Goal: Task Accomplishment & Management: Complete application form

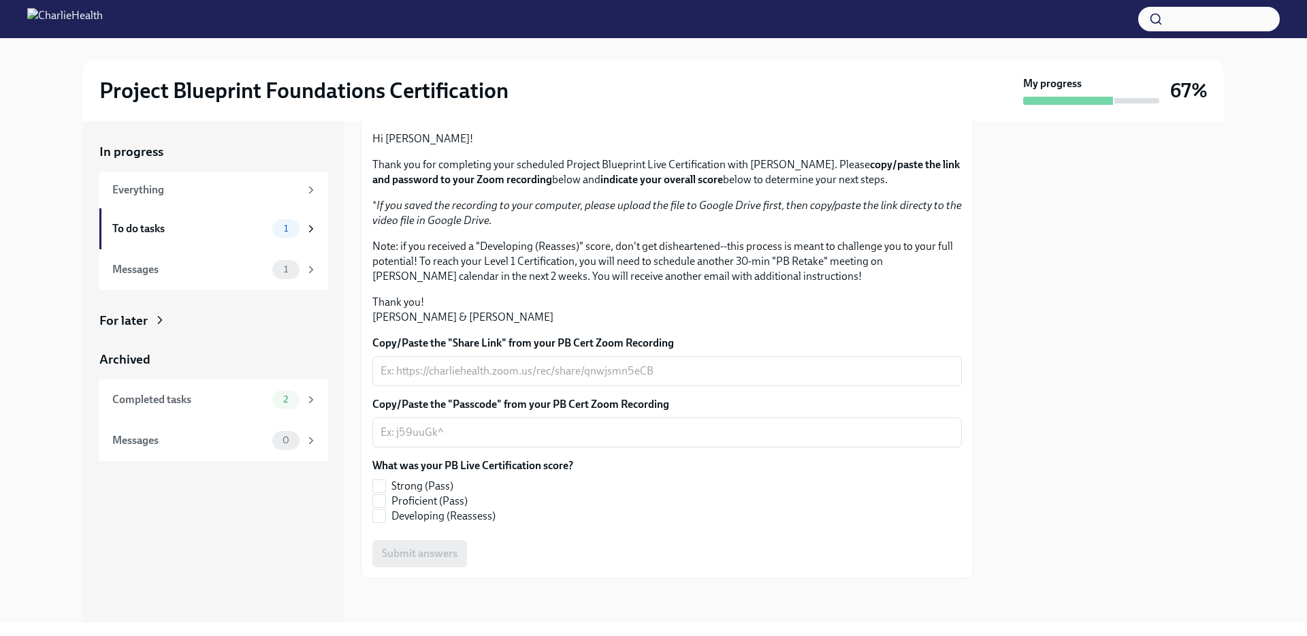
scroll to position [233, 0]
click at [195, 263] on div "Messages" at bounding box center [189, 269] width 155 height 15
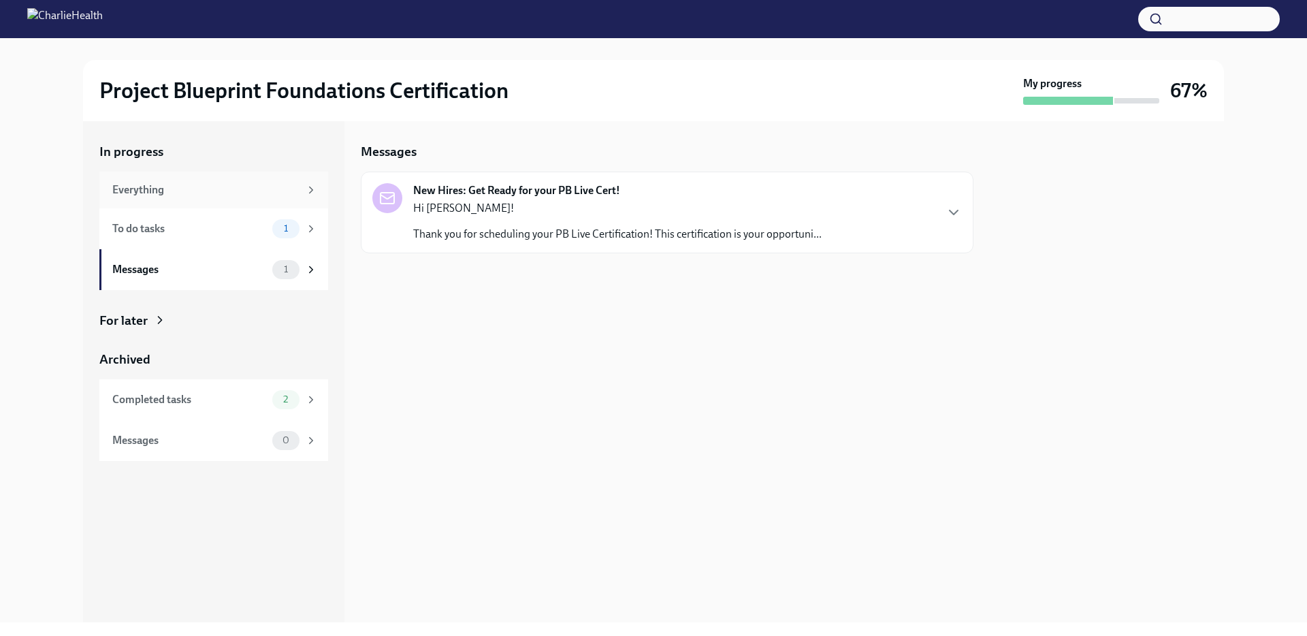
click at [202, 187] on div "Everything" at bounding box center [205, 189] width 187 height 15
click at [504, 278] on div "To Do Reps: Confirm Your Live Certification Completion Due [DATE]" at bounding box center [667, 297] width 613 height 45
click at [522, 305] on div "To Do Reps: Confirm Your Live Certification Completion Due [DATE]" at bounding box center [666, 298] width 589 height 22
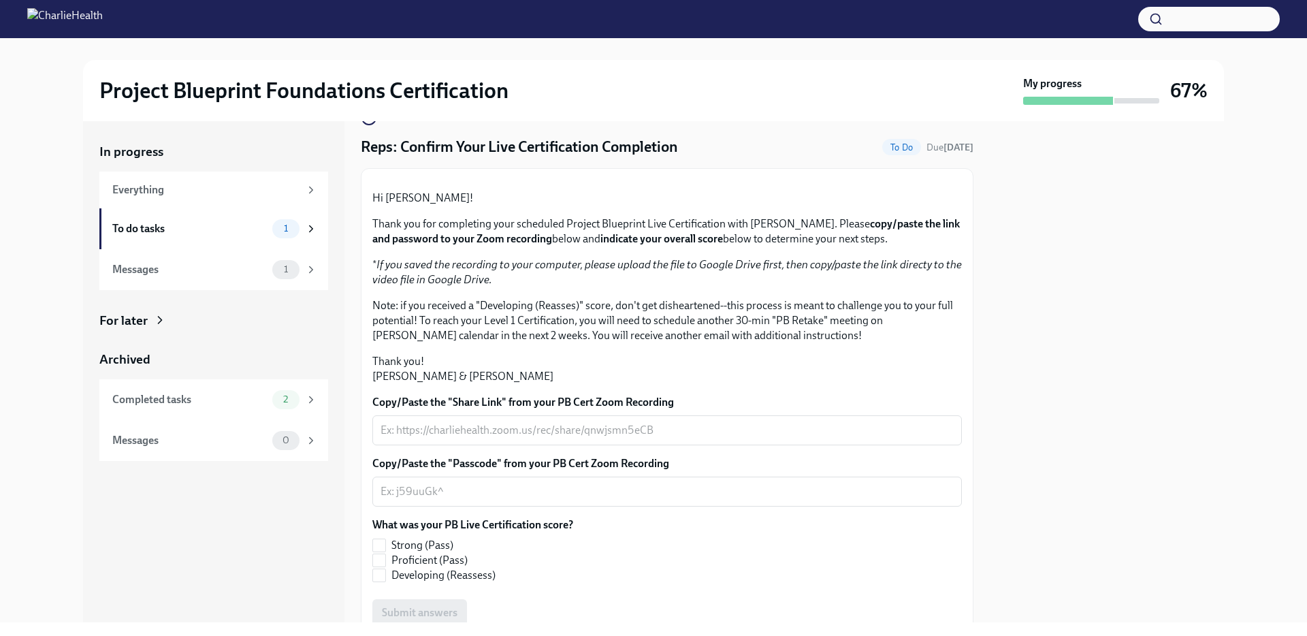
scroll to position [233, 0]
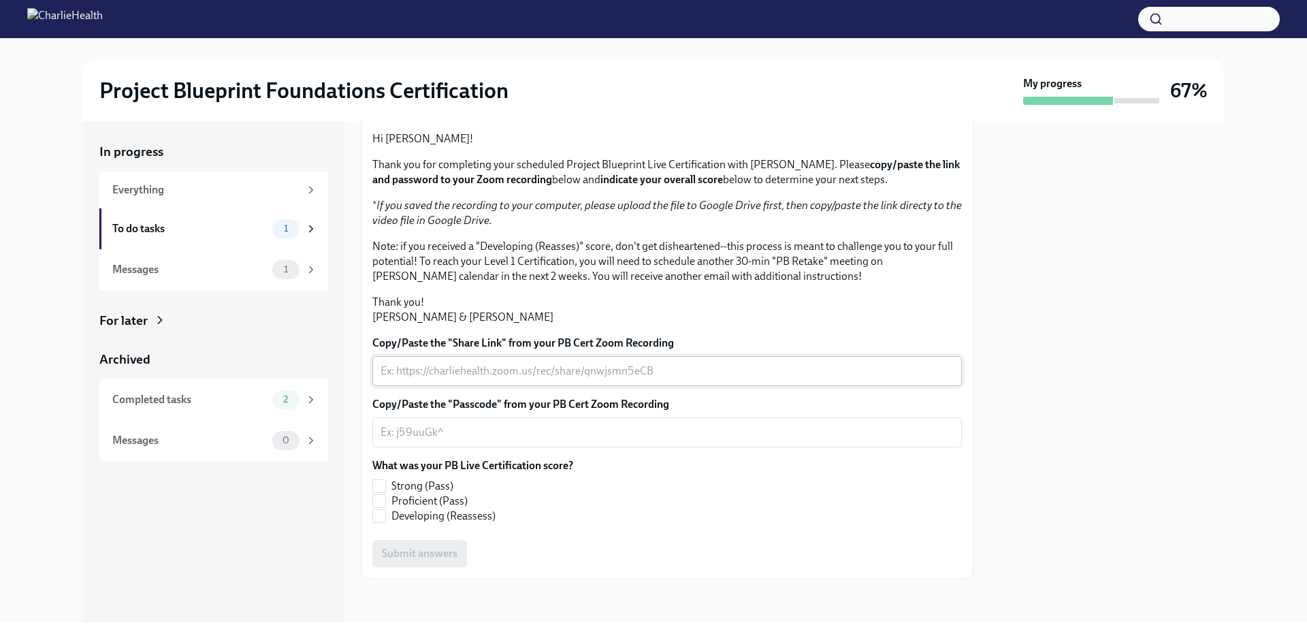
click at [514, 368] on textarea "Copy/Paste the "Share Link" from your PB Cert Zoom Recording" at bounding box center [666, 371] width 573 height 16
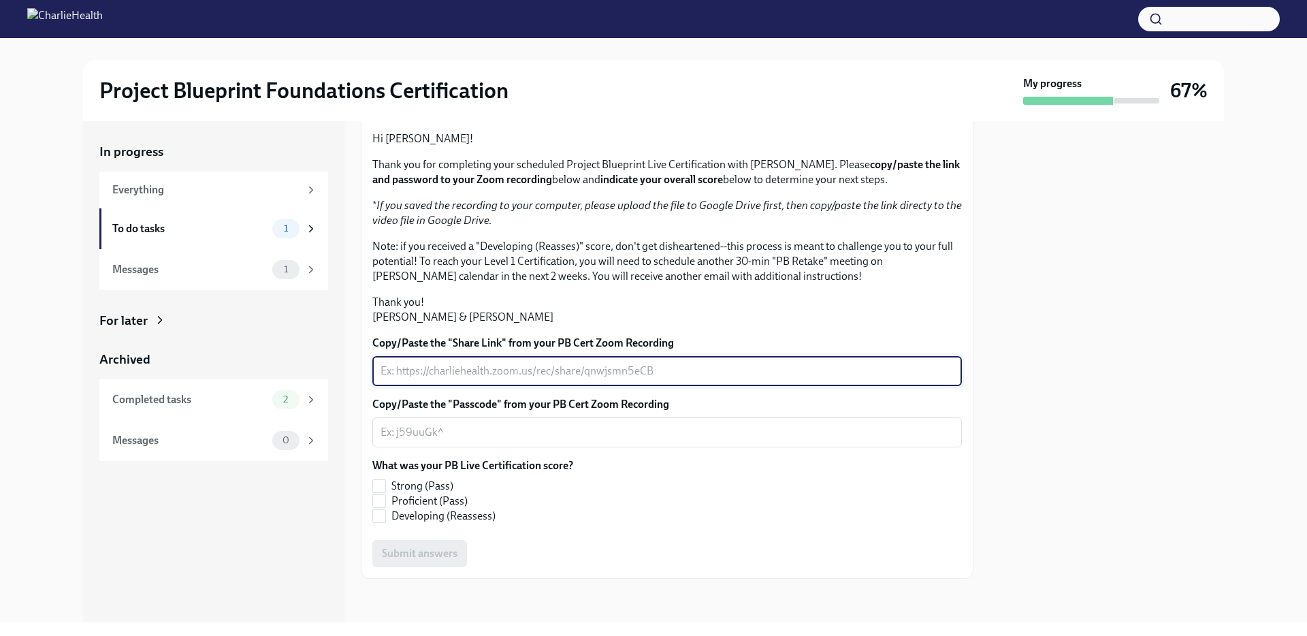
click at [636, 483] on div "What was your PB Live Certification score? Strong (Pass) Proficient (Pass) Deve…" at bounding box center [666, 490] width 589 height 65
